Goal: Task Accomplishment & Management: Manage account settings

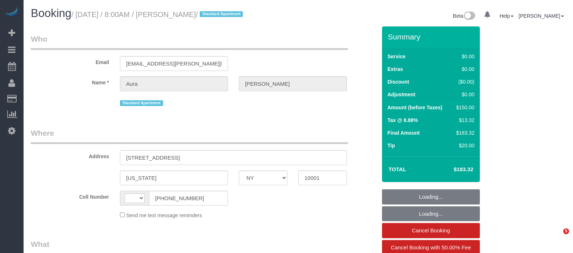
select select "NY"
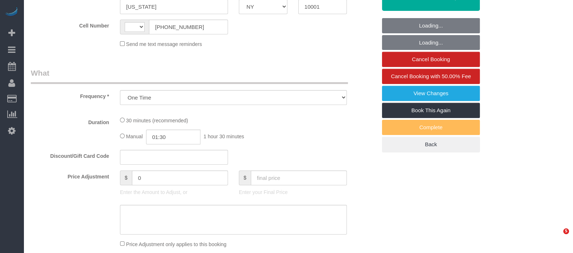
select select "string:[GEOGRAPHIC_DATA]"
select select "string:stripe-pm_1RZV7c4VGloSiKo7q4D7Wb4X"
select select "number:56"
select select "number:75"
select select "number:15"
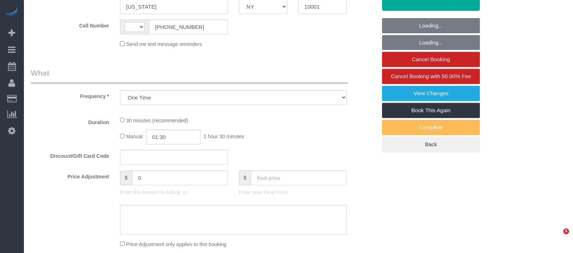
select select "number:7"
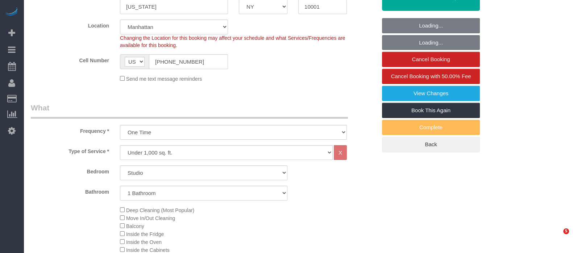
select select "spot1"
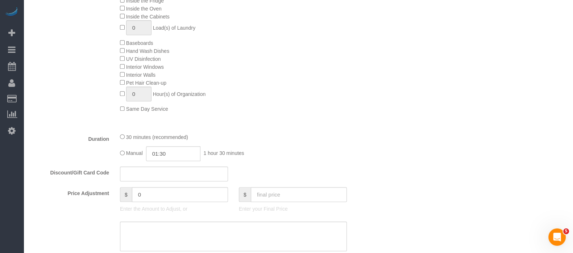
select select "object:1477"
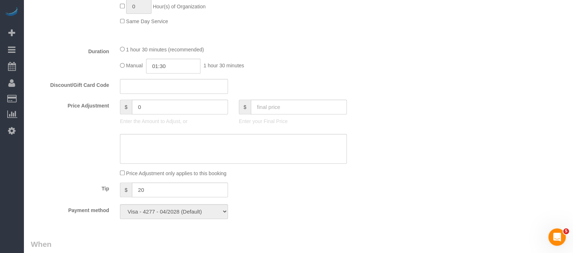
scroll to position [589, 0]
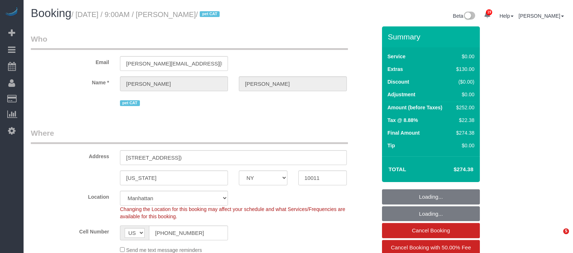
select select "NY"
select select "number:57"
select select "number:72"
select select "number:14"
select select "number:6"
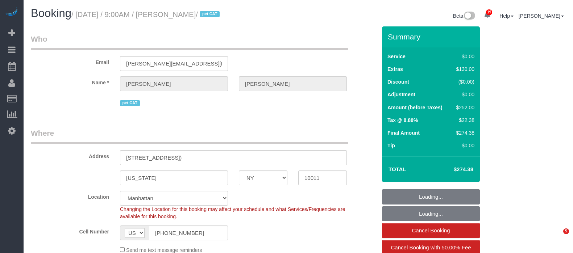
select select "object:1518"
select select "spot1"
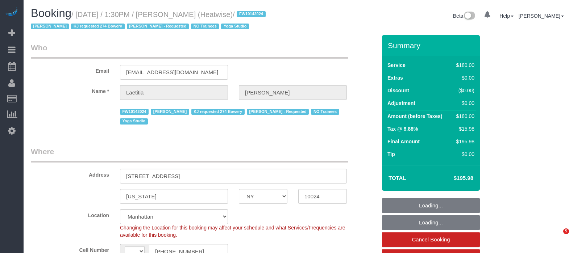
select select "NY"
select select "180"
select select "string:[GEOGRAPHIC_DATA]"
select select "object:972"
select select "number:89"
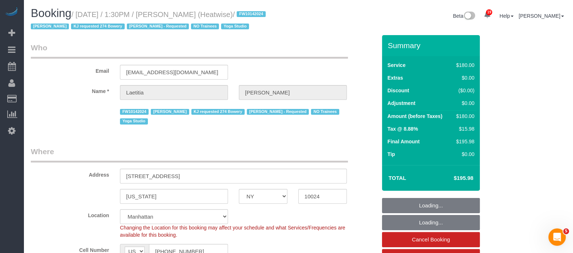
select select "number:90"
select select "number:15"
select select "number:7"
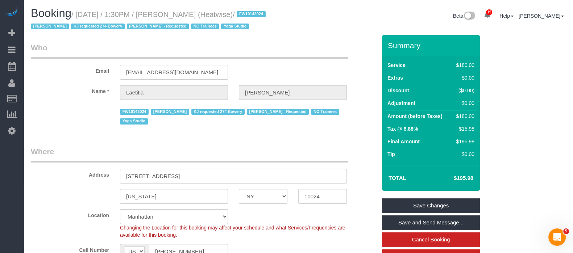
drag, startPoint x: 77, startPoint y: 15, endPoint x: 228, endPoint y: 13, distance: 150.8
click at [228, 13] on small "/ [DATE] / 1:30PM / [PERSON_NAME] (Heatwise) / FW10142024 [PERSON_NAME] KJ requ…" at bounding box center [149, 21] width 237 height 20
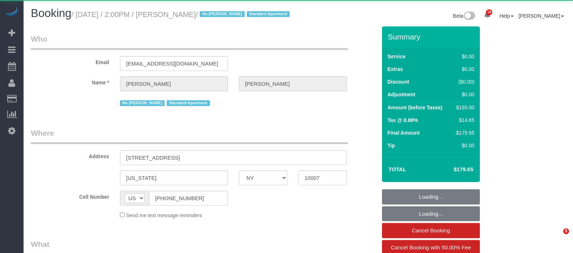
select select "NY"
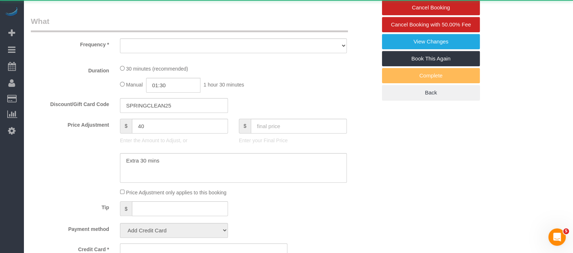
select select "string:stripe-pm_1S7BIe4VGloSiKo7JrzdxB2T"
select select "number:60"
select select "number:72"
select select "number:15"
select select "number:5"
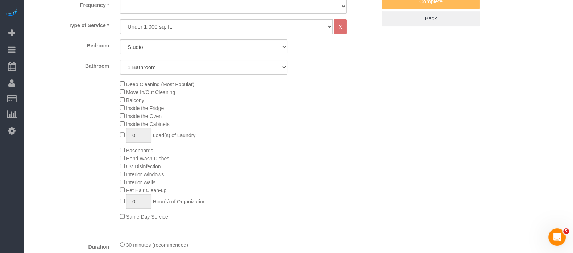
scroll to position [582, 0]
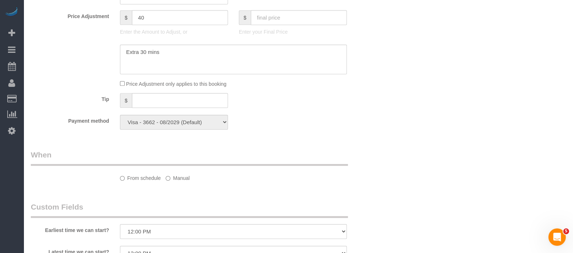
select select "object:1070"
select select "spot1"
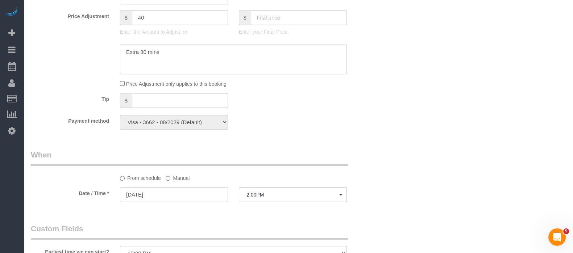
select select "object:1115"
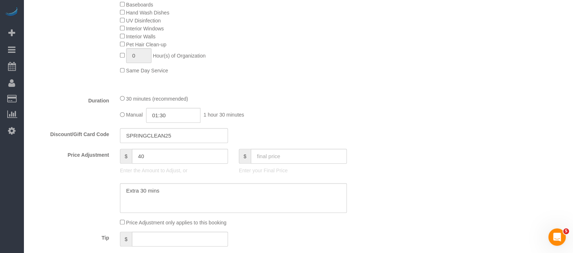
scroll to position [401, 0]
